Goal: Information Seeking & Learning: Learn about a topic

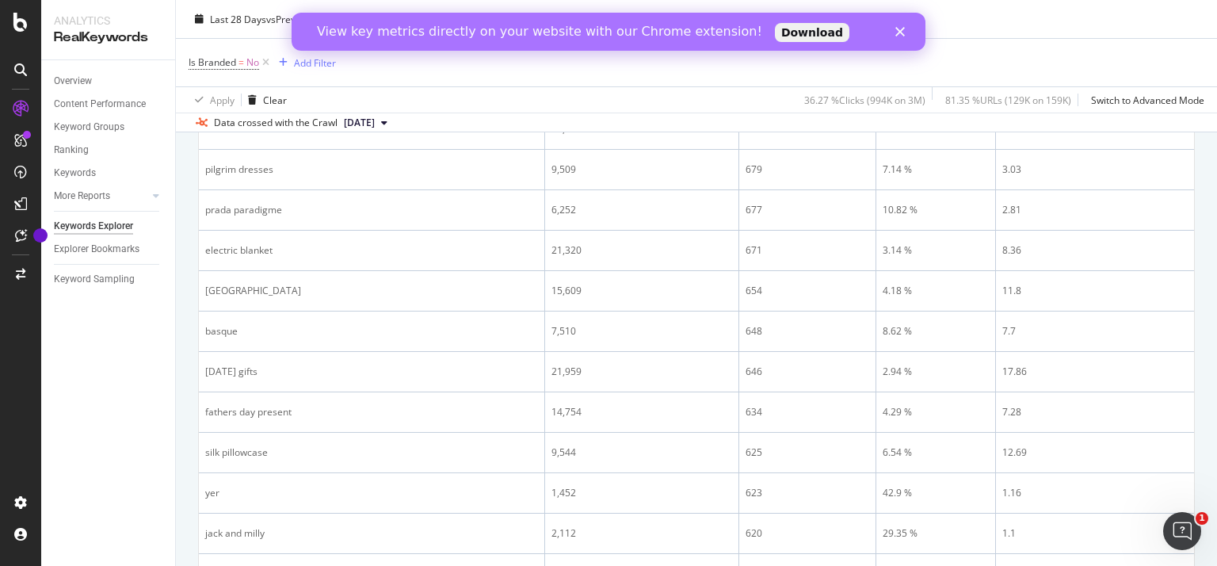
scroll to position [1312, 0]
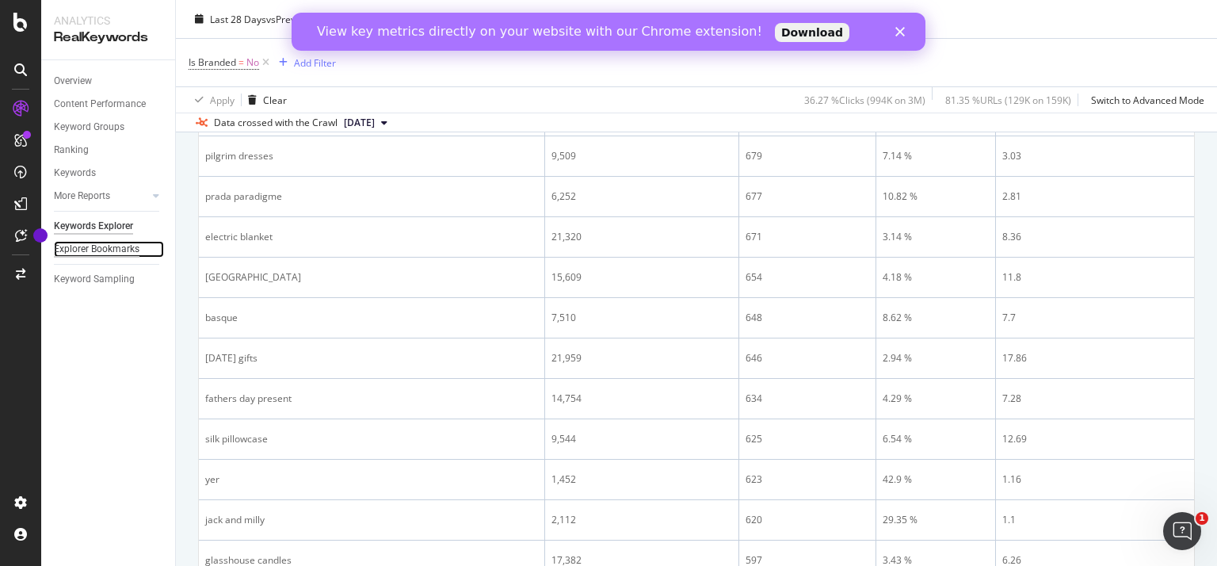
click at [124, 252] on div "Explorer Bookmarks" at bounding box center [97, 249] width 86 height 17
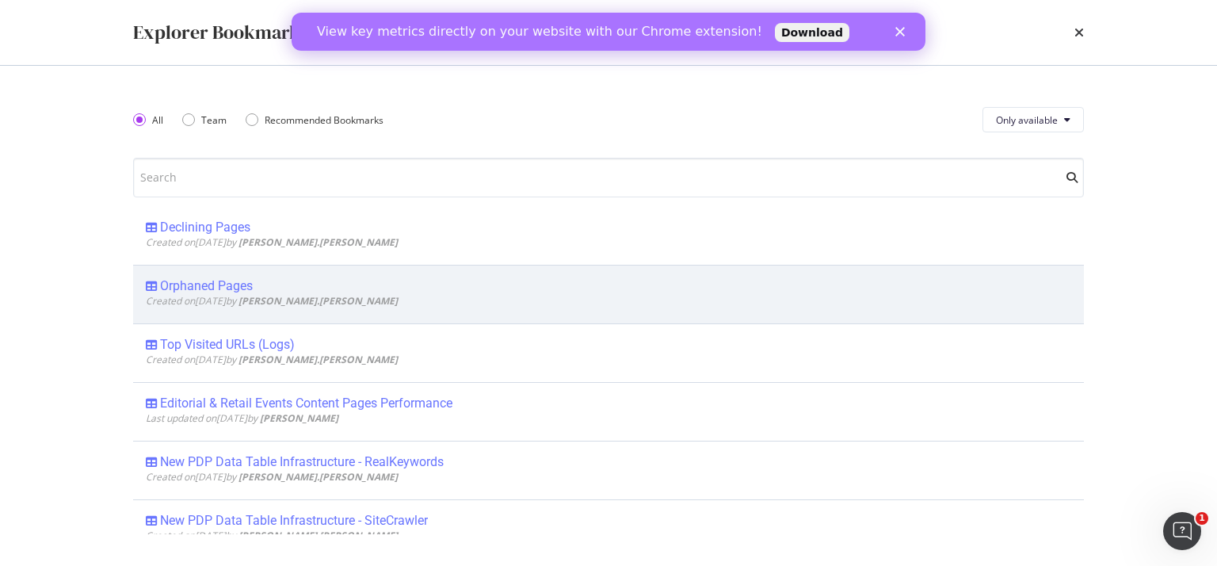
scroll to position [192, 0]
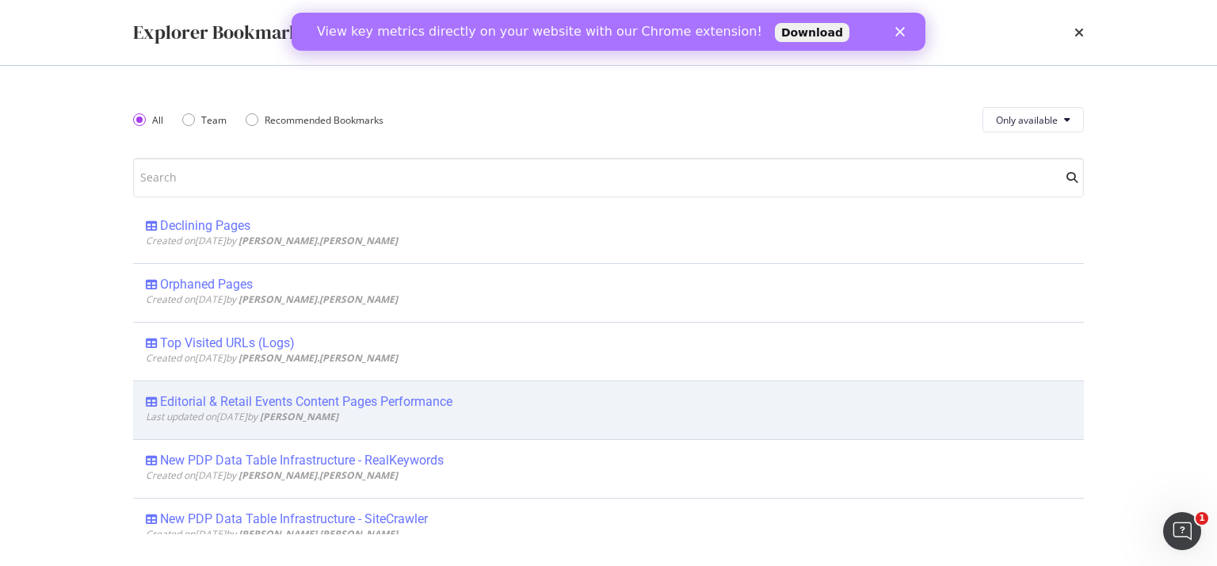
click at [412, 405] on div "Editorial & Retail Events Content Pages Performance" at bounding box center [306, 402] width 292 height 16
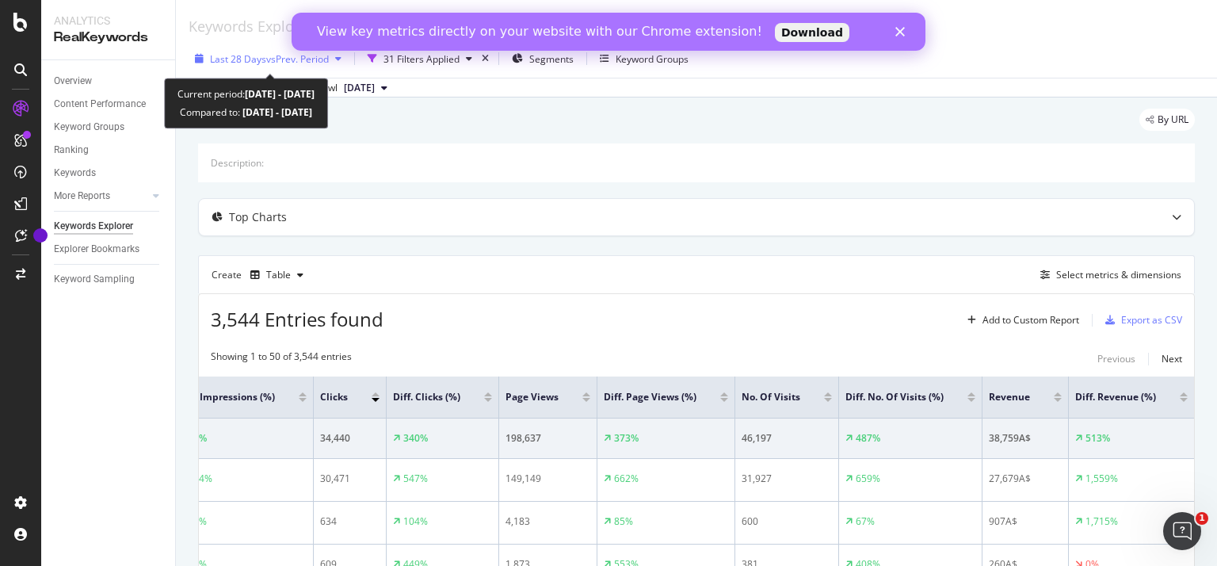
click at [302, 66] on div "Last 28 Days vs Prev. Period" at bounding box center [268, 59] width 159 height 24
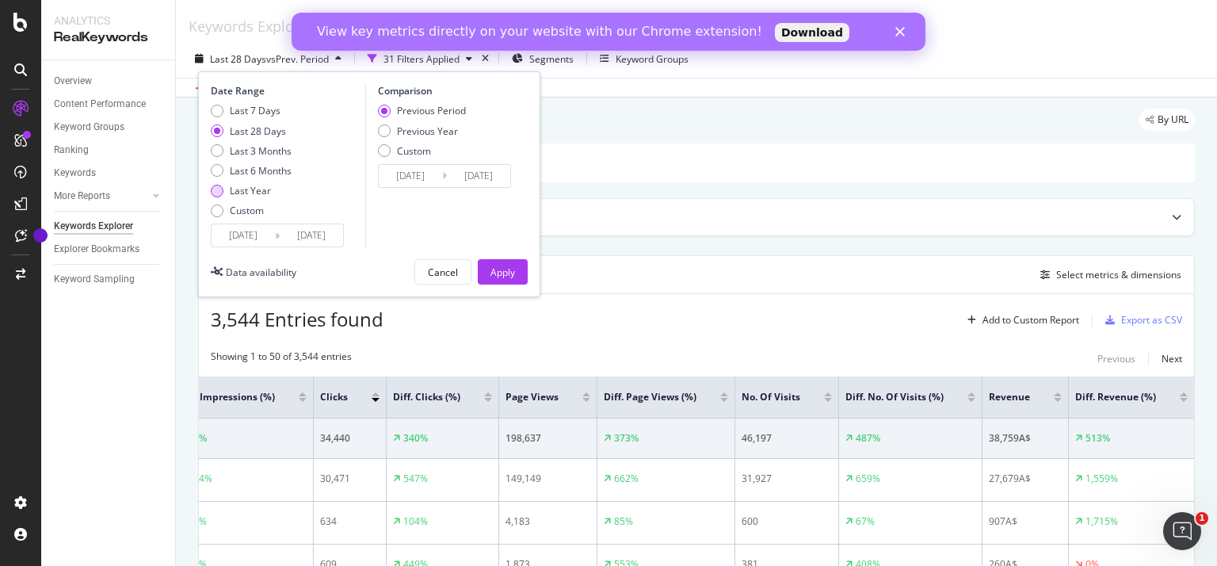
click at [252, 188] on div "Last Year" at bounding box center [250, 190] width 41 height 13
type input "[DATE]"
click at [588, 234] on div "Top Charts" at bounding box center [696, 217] width 995 height 36
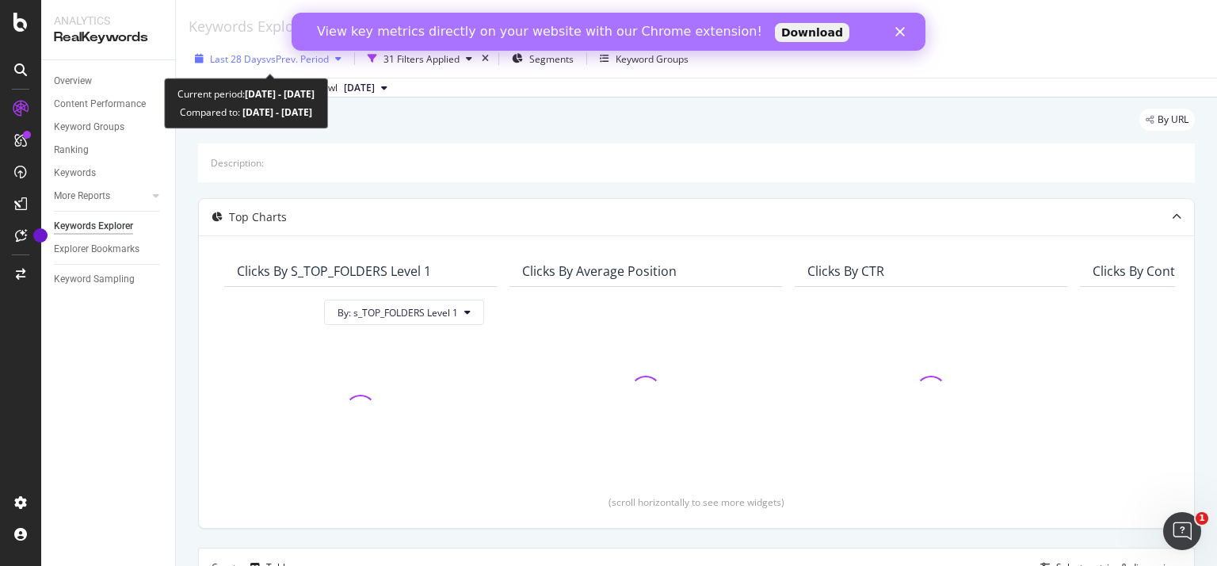
click at [246, 62] on span "Last 28 Days" at bounding box center [238, 58] width 56 height 13
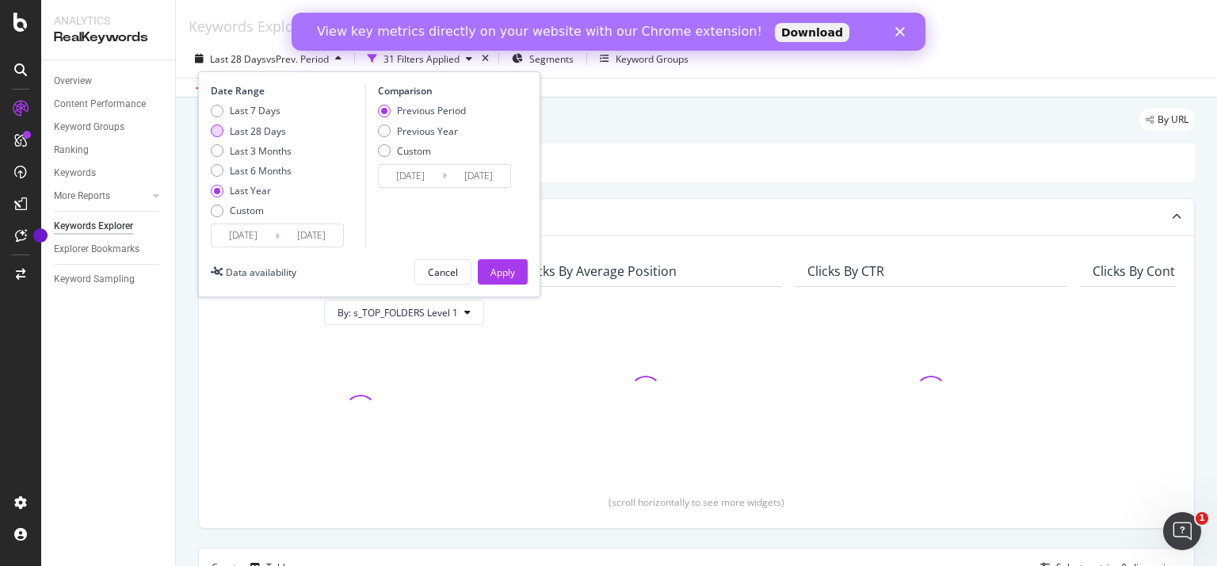
click at [250, 132] on div "Last 28 Days" at bounding box center [258, 130] width 56 height 13
type input "[DATE]"
click at [401, 126] on div "Previous Year" at bounding box center [427, 130] width 61 height 13
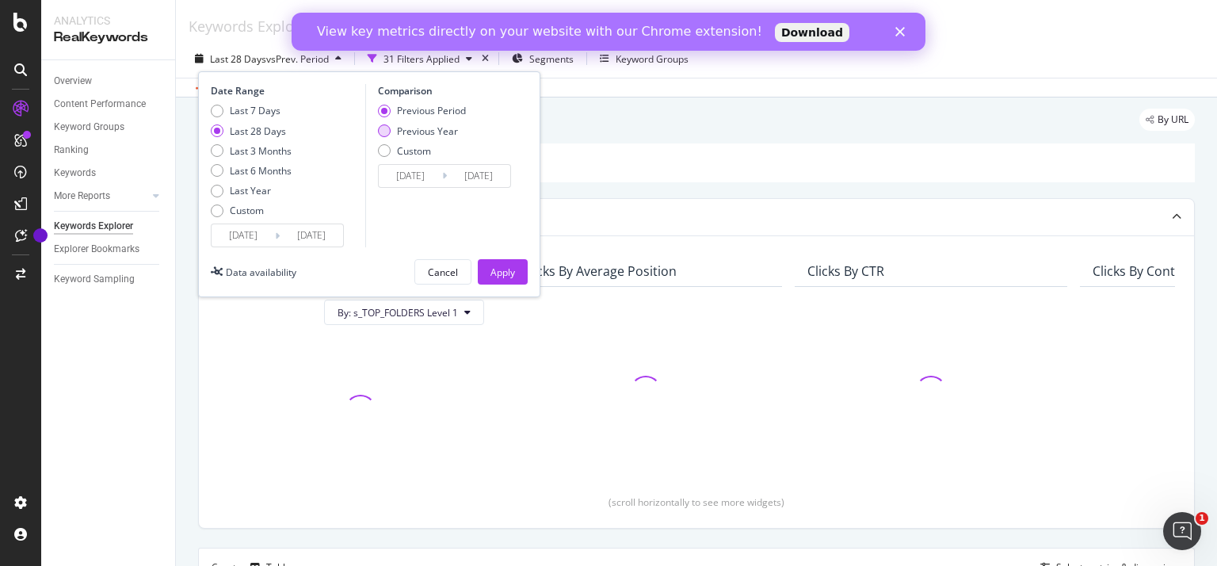
type input "[DATE]"
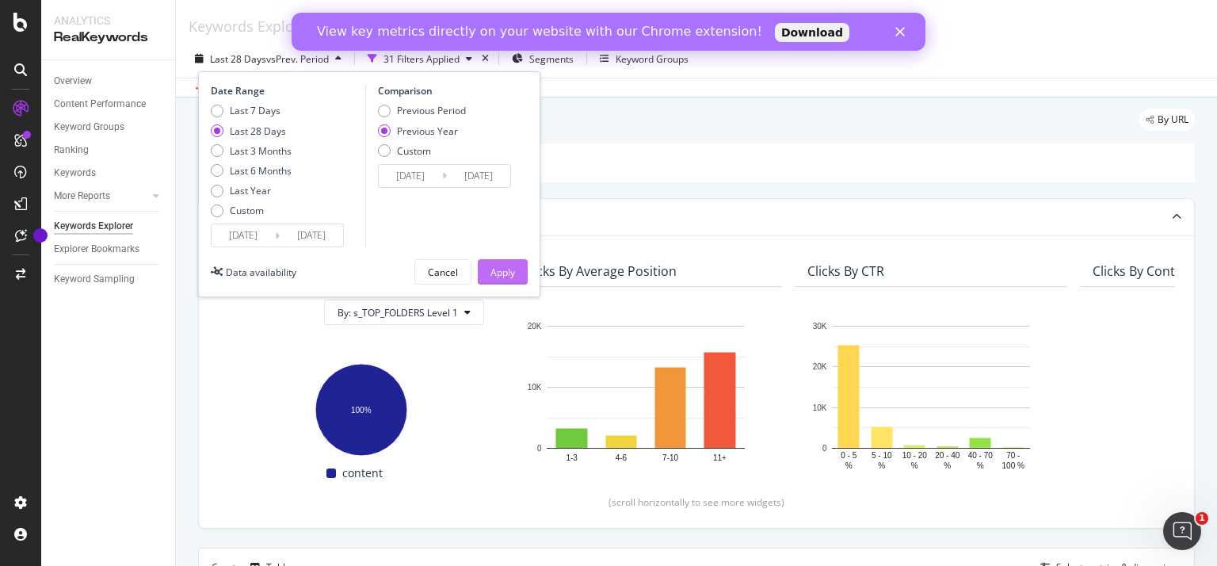
click at [503, 270] on div "Apply" at bounding box center [502, 271] width 25 height 13
